Goal: Task Accomplishment & Management: Manage account settings

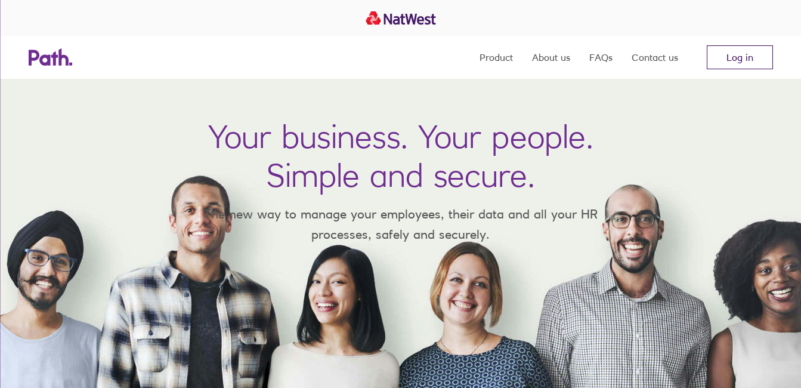
click at [756, 55] on link "Log in" at bounding box center [739, 57] width 66 height 24
drag, startPoint x: 747, startPoint y: 59, endPoint x: 743, endPoint y: 49, distance: 10.2
click at [746, 59] on link "Log in" at bounding box center [739, 57] width 66 height 24
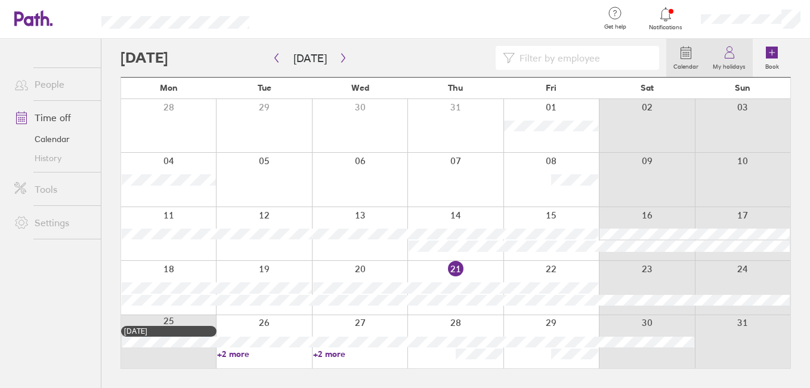
click at [730, 50] on icon at bounding box center [729, 52] width 14 height 14
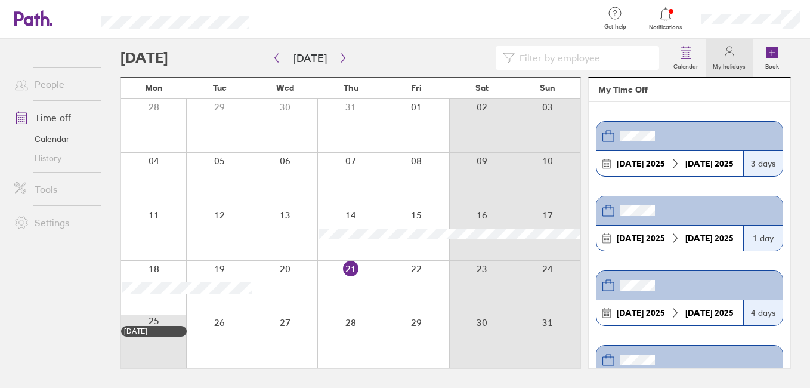
click at [678, 154] on div "[DATE] [DATE]" at bounding box center [669, 163] width 147 height 25
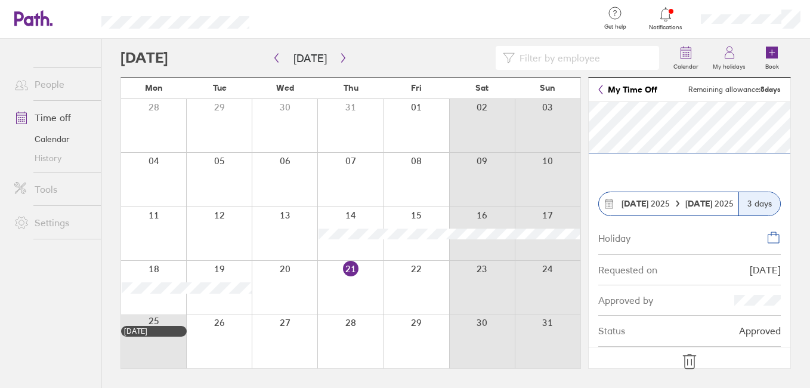
click at [631, 90] on link "My Time Off" at bounding box center [627, 90] width 59 height 10
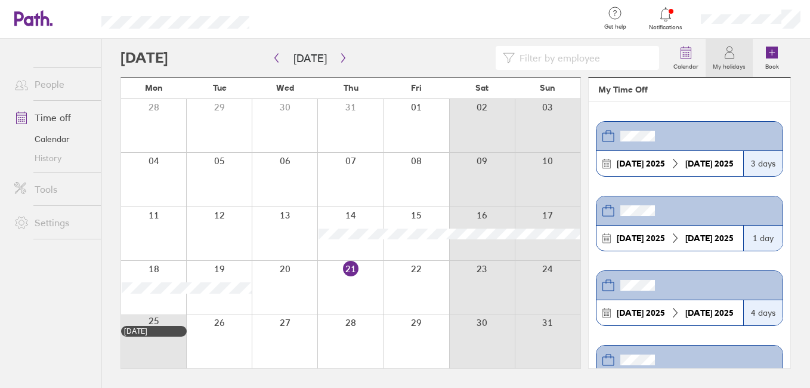
click at [648, 227] on div "[DATE] [DATE]" at bounding box center [669, 237] width 147 height 25
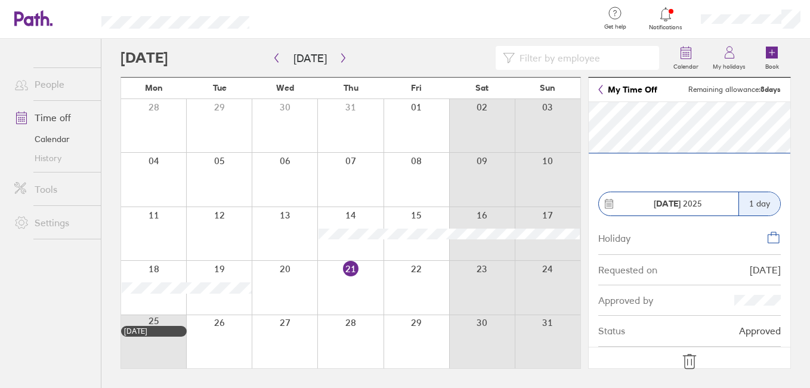
click at [689, 359] on icon at bounding box center [689, 361] width 19 height 19
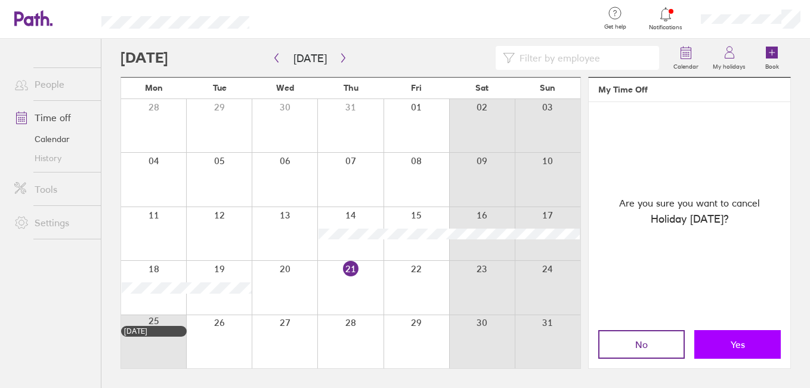
click at [721, 340] on button "Yes" at bounding box center [737, 344] width 86 height 29
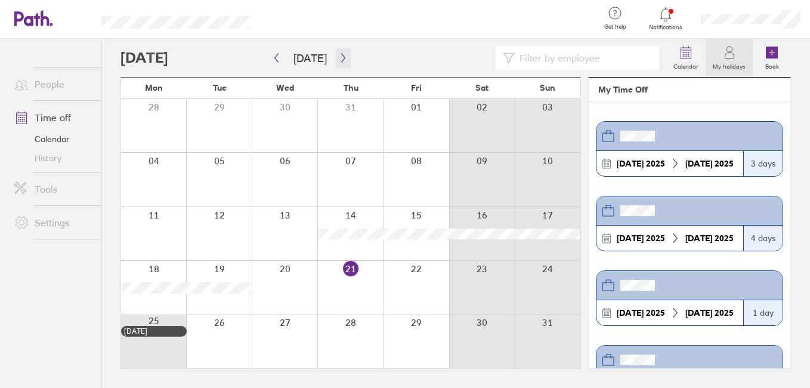
click at [342, 57] on icon "button" at bounding box center [343, 58] width 9 height 10
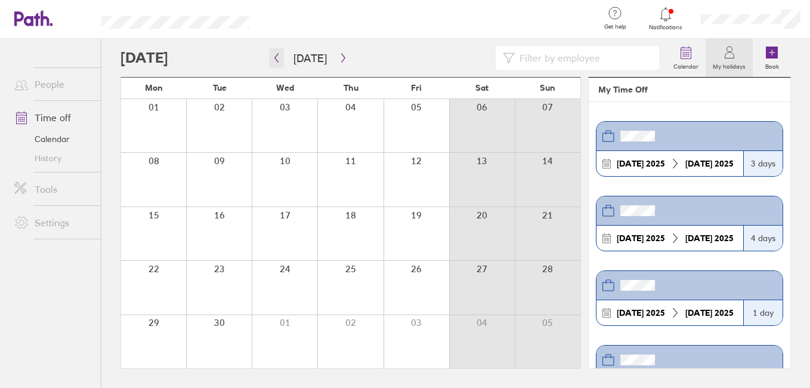
click at [274, 57] on icon "button" at bounding box center [276, 58] width 9 height 10
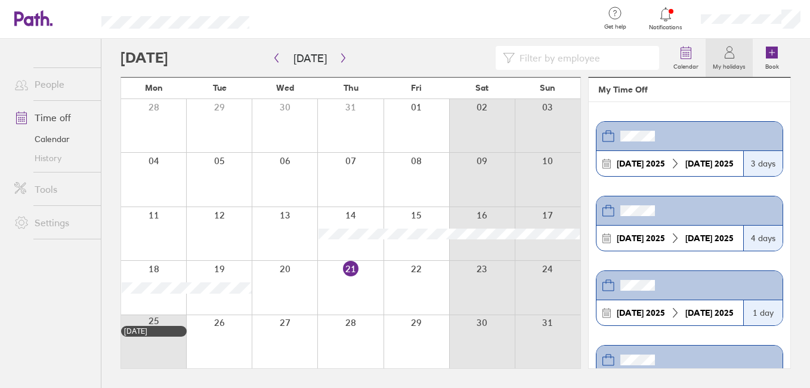
drag, startPoint x: 690, startPoint y: 55, endPoint x: 297, endPoint y: 142, distance: 402.3
click at [690, 55] on icon at bounding box center [685, 52] width 14 height 14
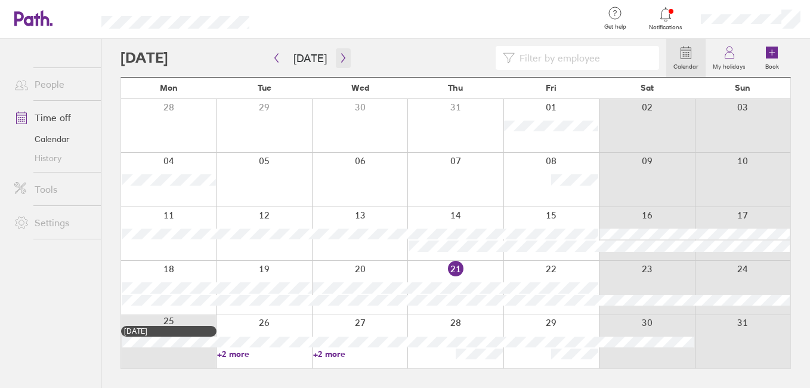
click at [340, 58] on icon "button" at bounding box center [343, 58] width 9 height 10
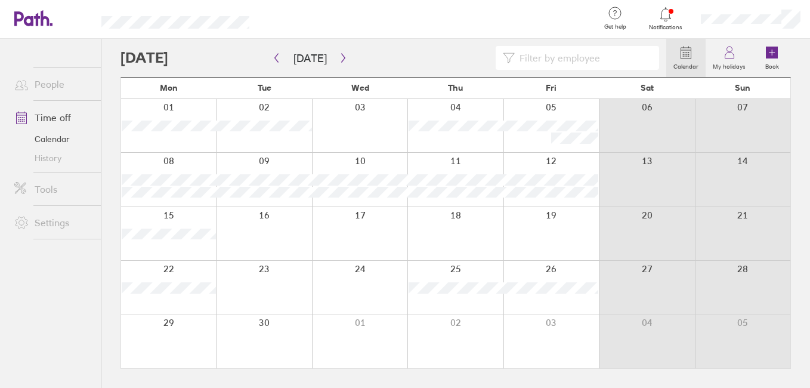
click at [348, 291] on div at bounding box center [359, 287] width 95 height 53
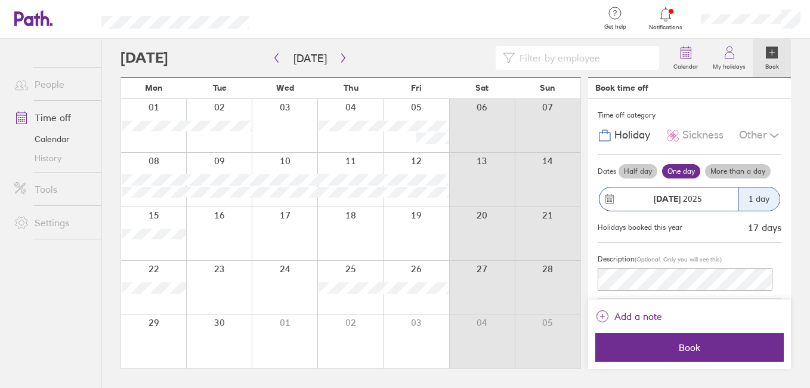
click at [277, 277] on div at bounding box center [285, 287] width 66 height 53
click at [729, 57] on icon at bounding box center [729, 52] width 14 height 14
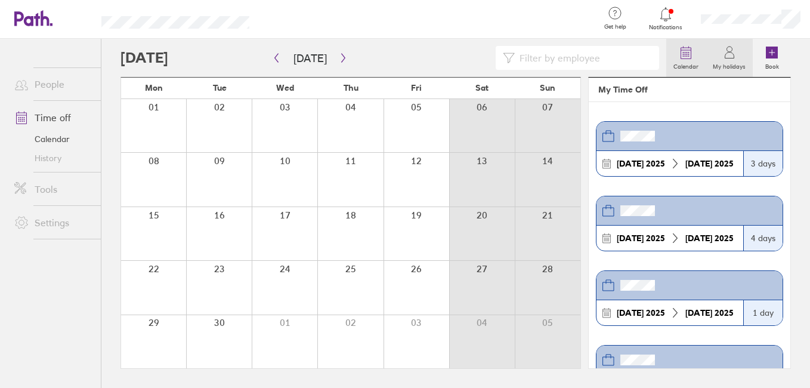
click at [689, 62] on label "Calendar" at bounding box center [685, 65] width 39 height 11
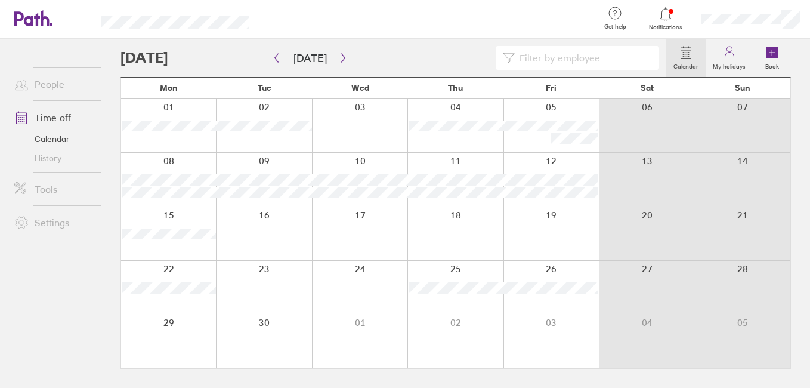
click at [355, 274] on div at bounding box center [359, 287] width 95 height 53
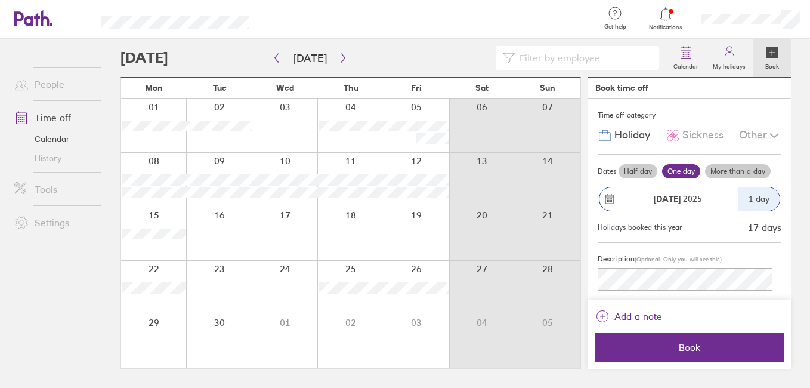
click at [299, 281] on div at bounding box center [285, 287] width 66 height 53
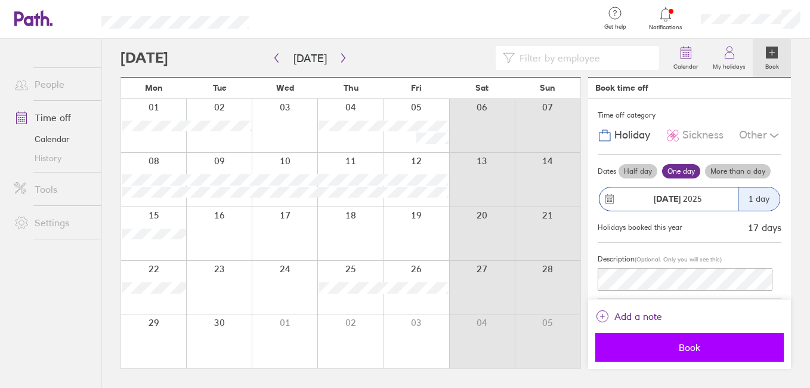
click at [688, 348] on span "Book" at bounding box center [689, 347] width 172 height 11
